Goal: Information Seeking & Learning: Learn about a topic

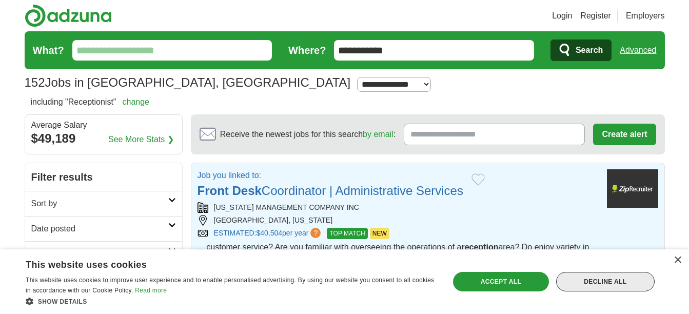
click at [638, 285] on div "Decline all" at bounding box center [605, 282] width 99 height 20
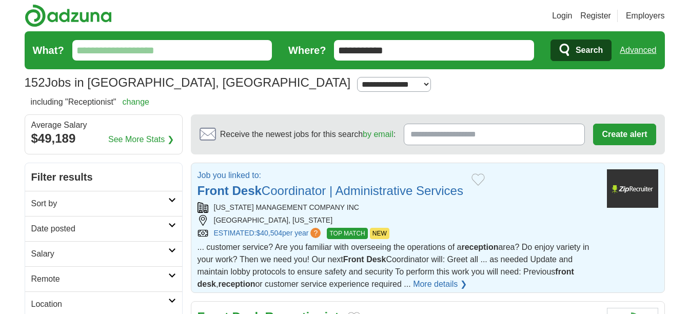
click at [452, 282] on link "More details ❯" at bounding box center [440, 284] width 54 height 12
click at [420, 191] on link "Front Desk Coordinator | Administrative Services" at bounding box center [331, 191] width 266 height 14
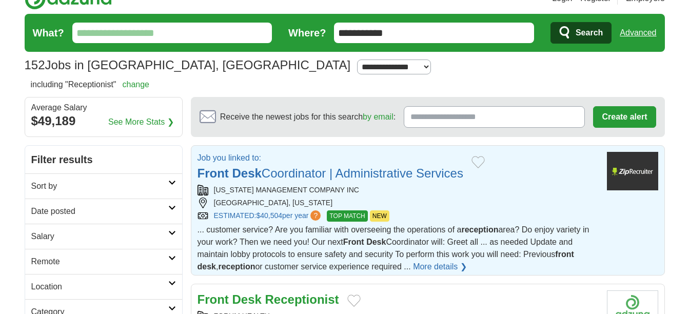
scroll to position [51, 0]
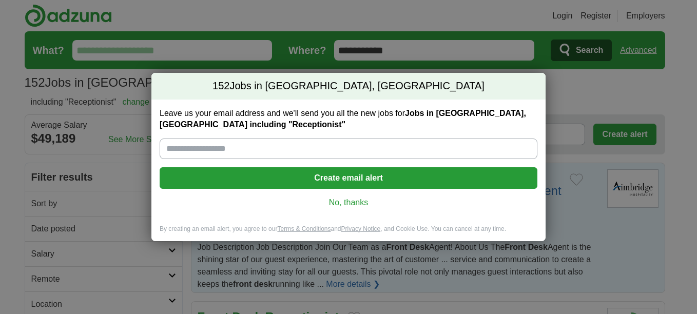
click at [352, 201] on link "No, thanks" at bounding box center [348, 202] width 361 height 11
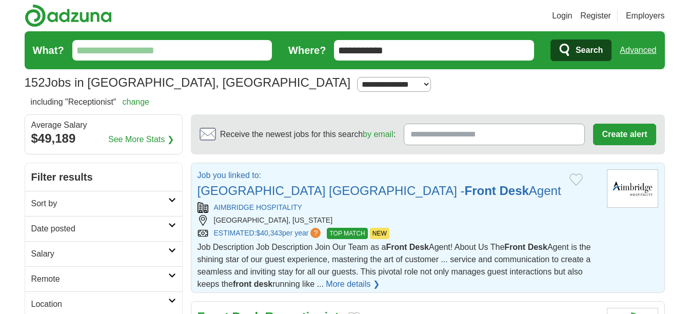
click at [288, 190] on link "Residence Inn [GEOGRAPHIC_DATA] - Front Desk Agent" at bounding box center [380, 191] width 364 height 14
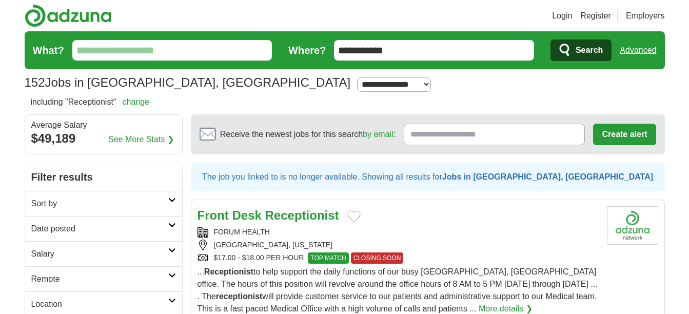
click at [315, 216] on strong "Receptionist" at bounding box center [302, 215] width 74 height 14
